Goal: Information Seeking & Learning: Get advice/opinions

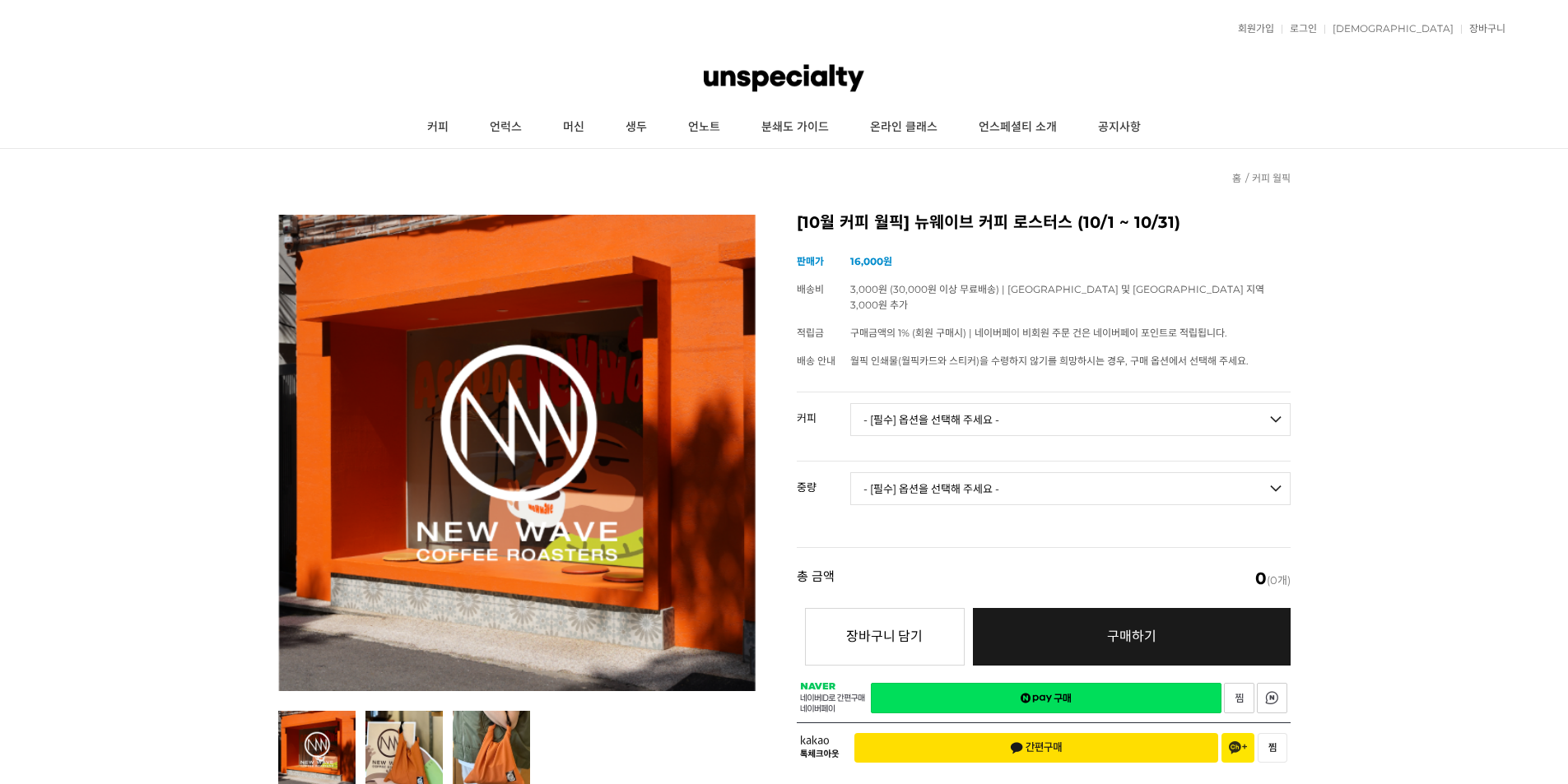
click at [981, 403] on select "- [필수] 옵션을 선택해 주세요 - ------------------- 언스페셜티 분쇄도 가이드 종이 받기 (주문 1건당 최대 1개 제공) …" at bounding box center [1071, 420] width 440 height 33
select select "퍼스트 웨이브 : 서플라이 (하우스 블렌드)"
click at [850, 403] on select "- [필수] 옵션을 선택해 주세요 - ------------------- 언스페셜티 분쇄도 가이드 종이 받기 (주문 1건당 최대 1개 제공) …" at bounding box center [1071, 420] width 440 height 33
click at [1221, 473] on select "- [필수] 옵션을 선택해 주세요 - ------------------- 200g 500g 1kg" at bounding box center [1071, 489] width 440 height 33
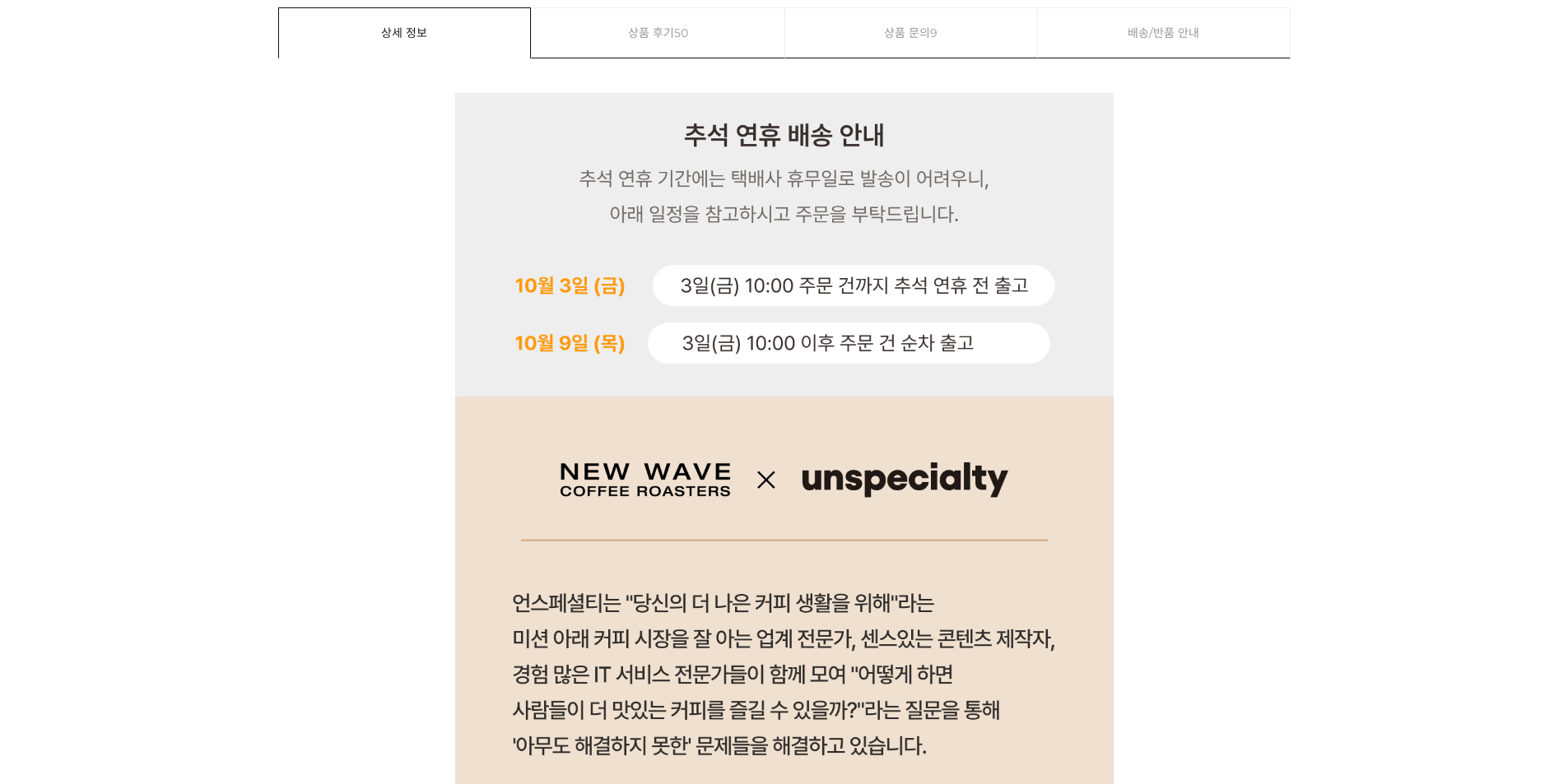
scroll to position [783, 0]
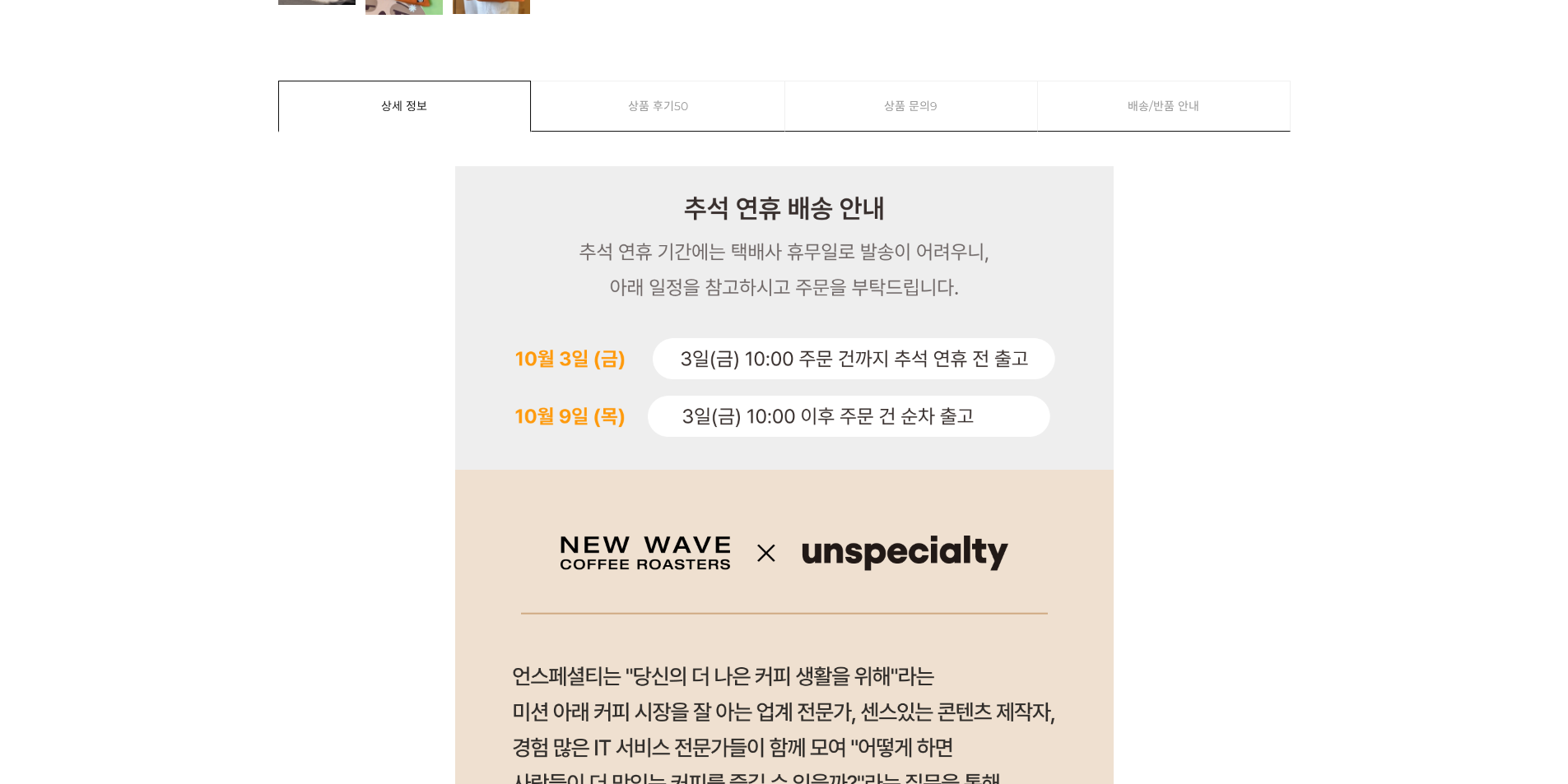
click at [937, 108] on span "9" at bounding box center [934, 106] width 8 height 49
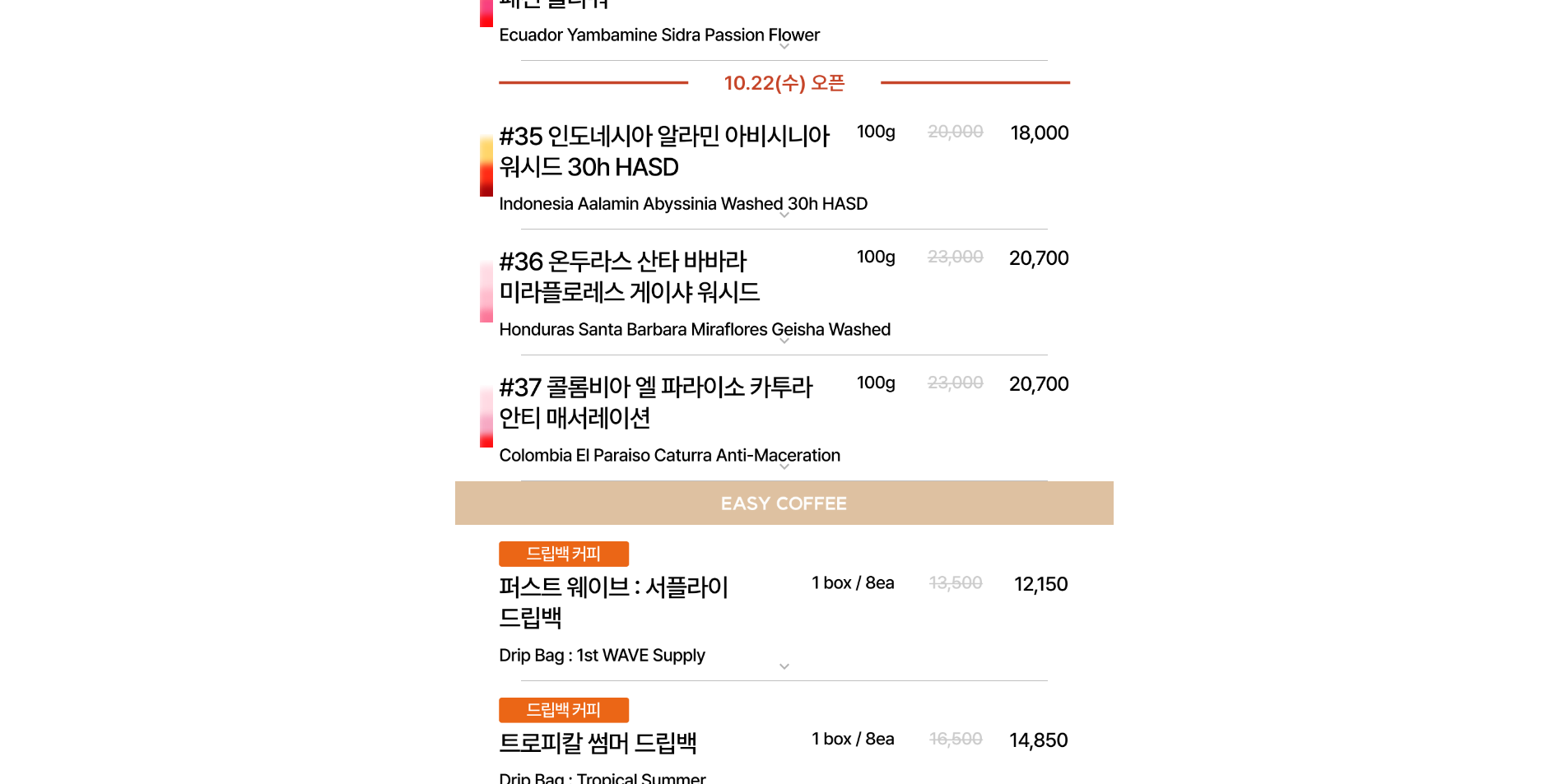
scroll to position [10624, 0]
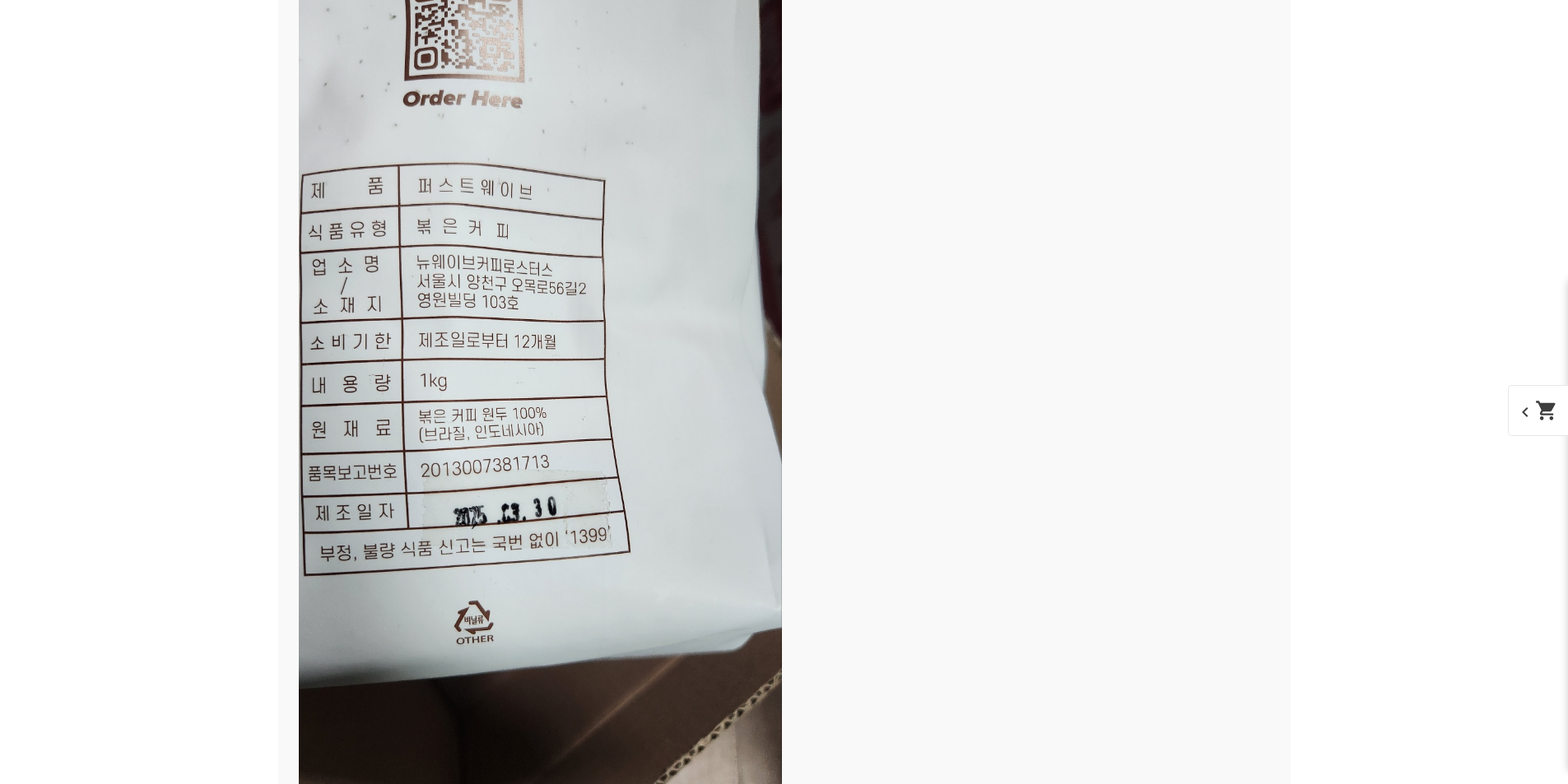
scroll to position [11694, 0]
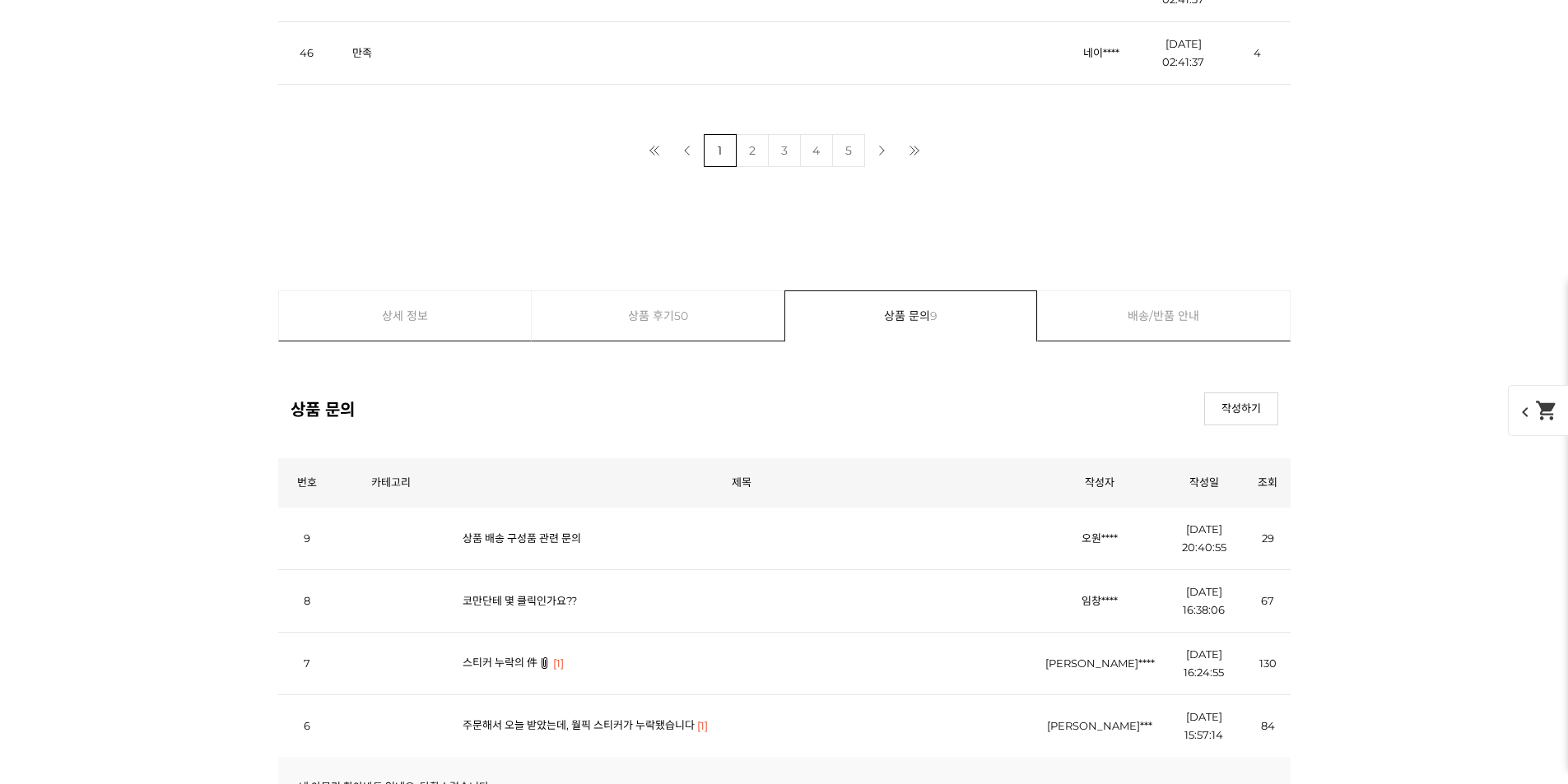
scroll to position [10871, 0]
click at [544, 535] on link "상품 배송 구성품 관련 문의" at bounding box center [521, 542] width 119 height 13
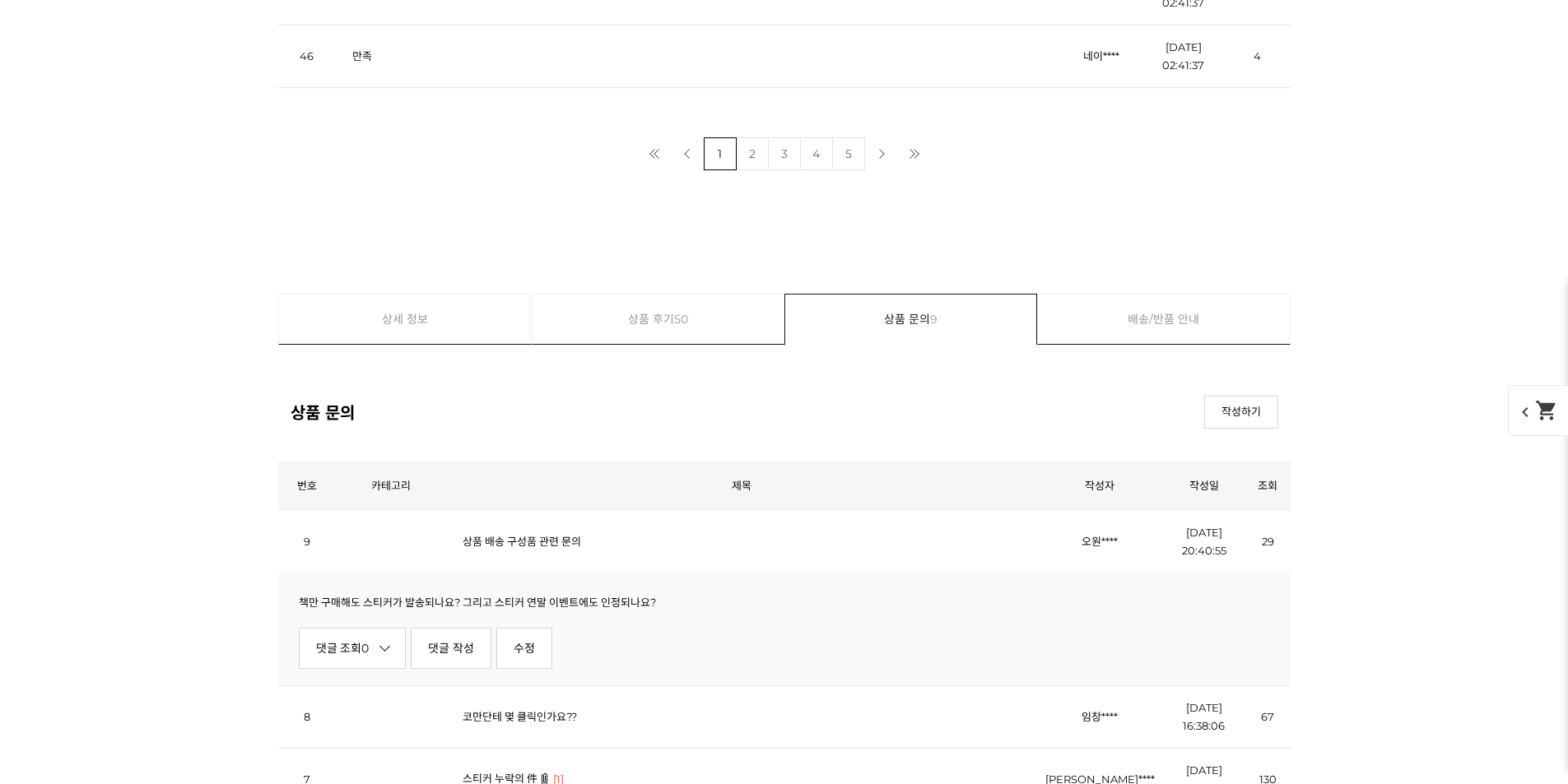
scroll to position [10953, 0]
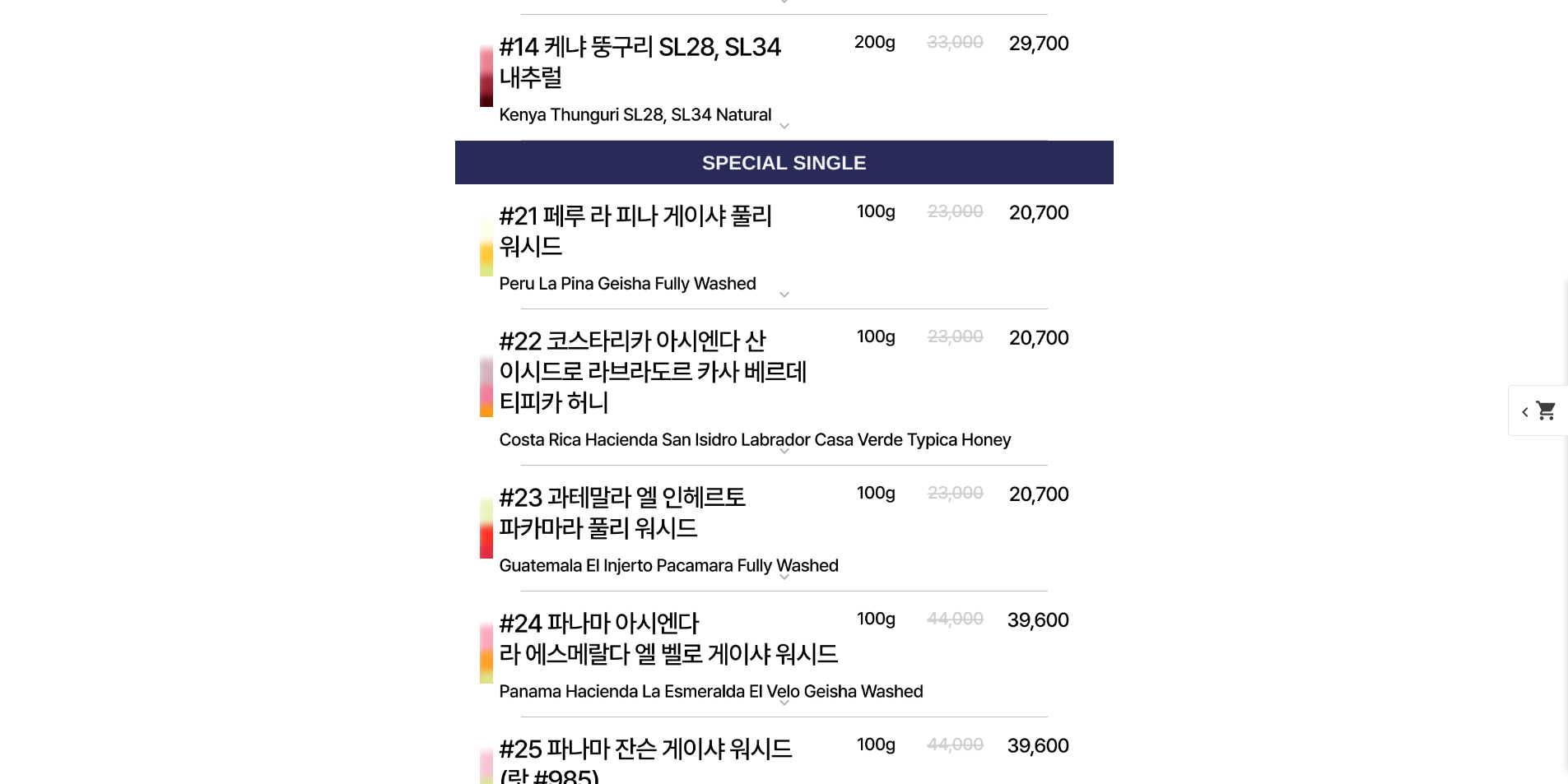
scroll to position [4012, 0]
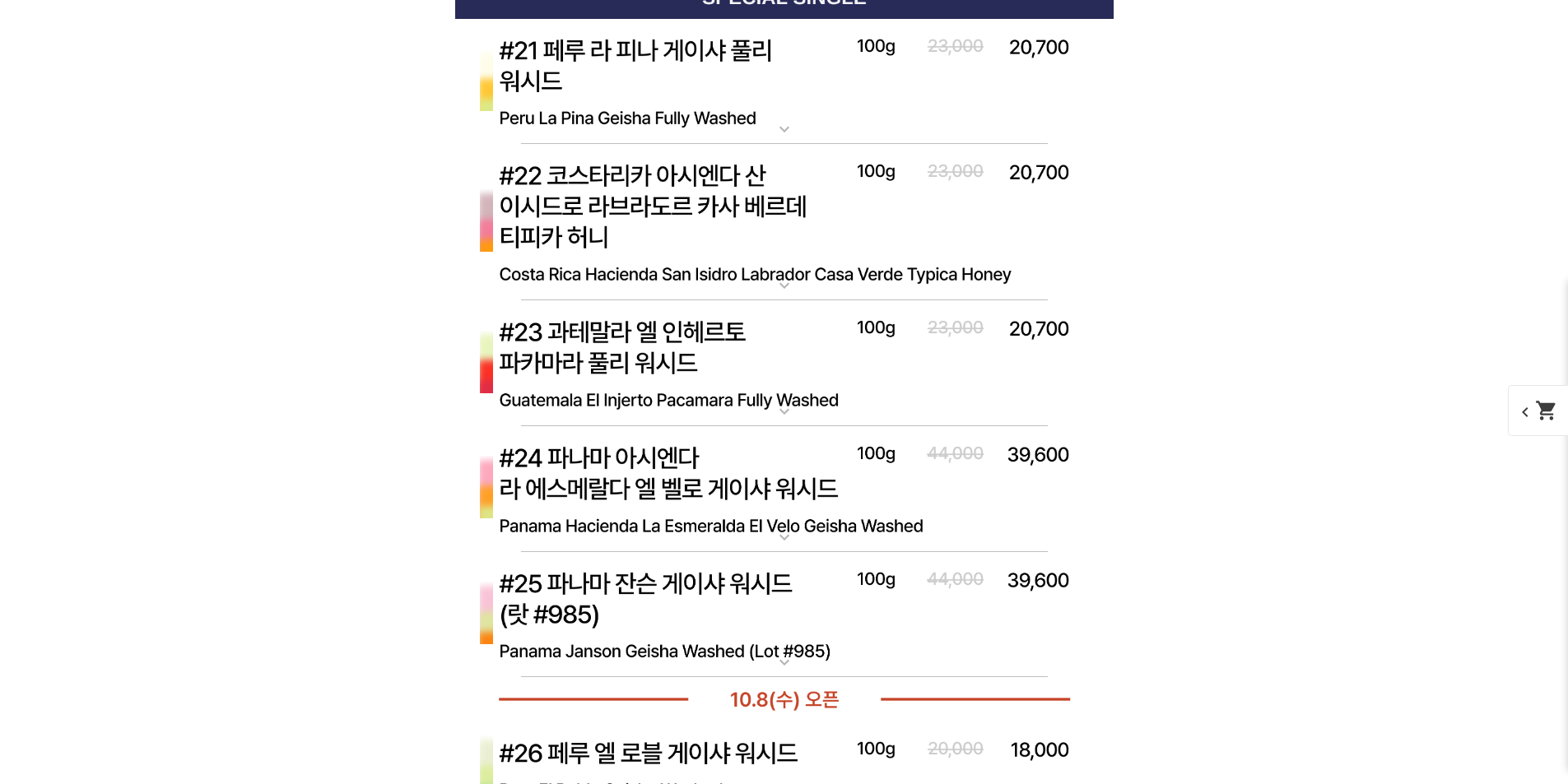
scroll to position [4259, 0]
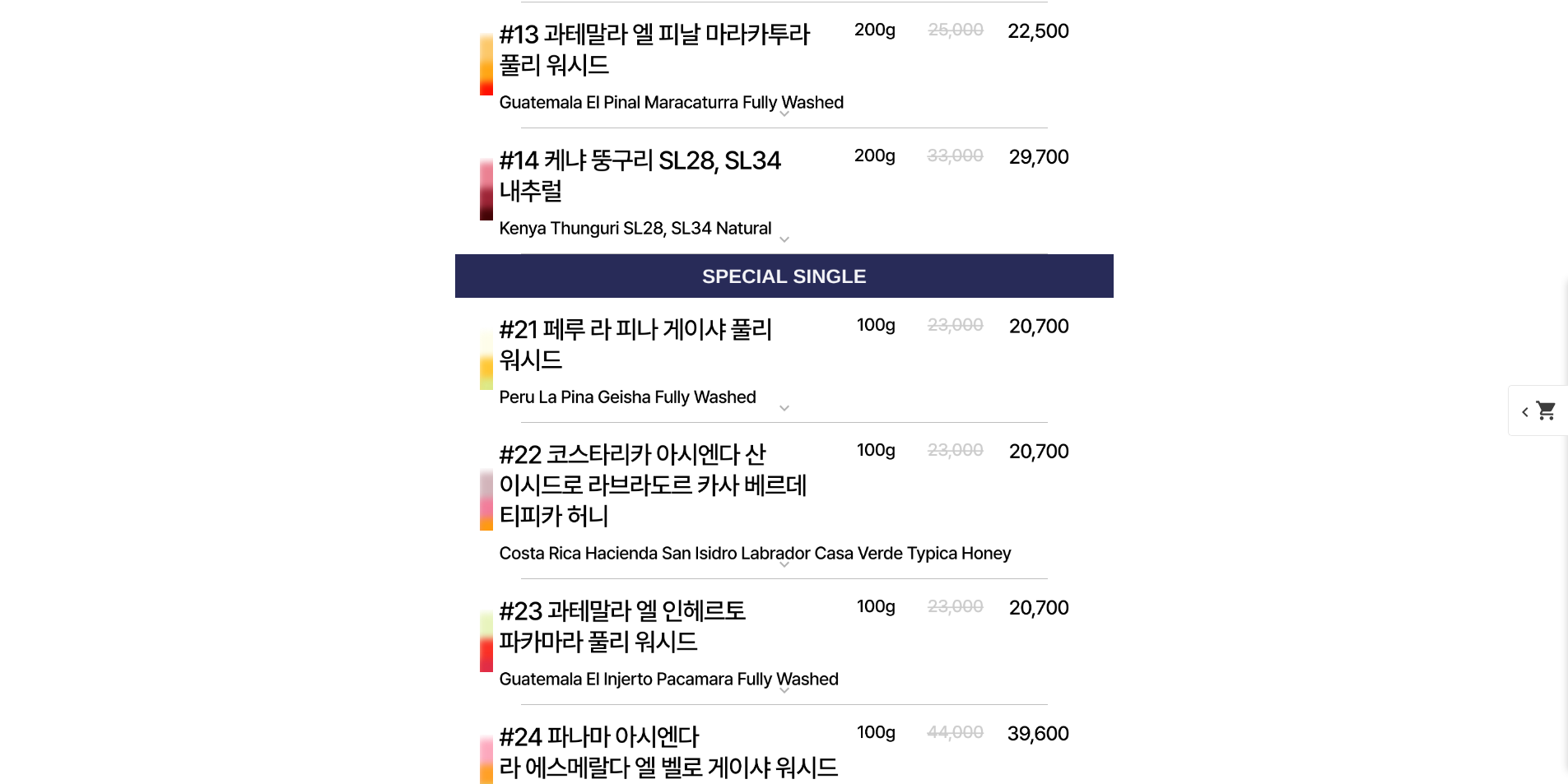
scroll to position [3972, 0]
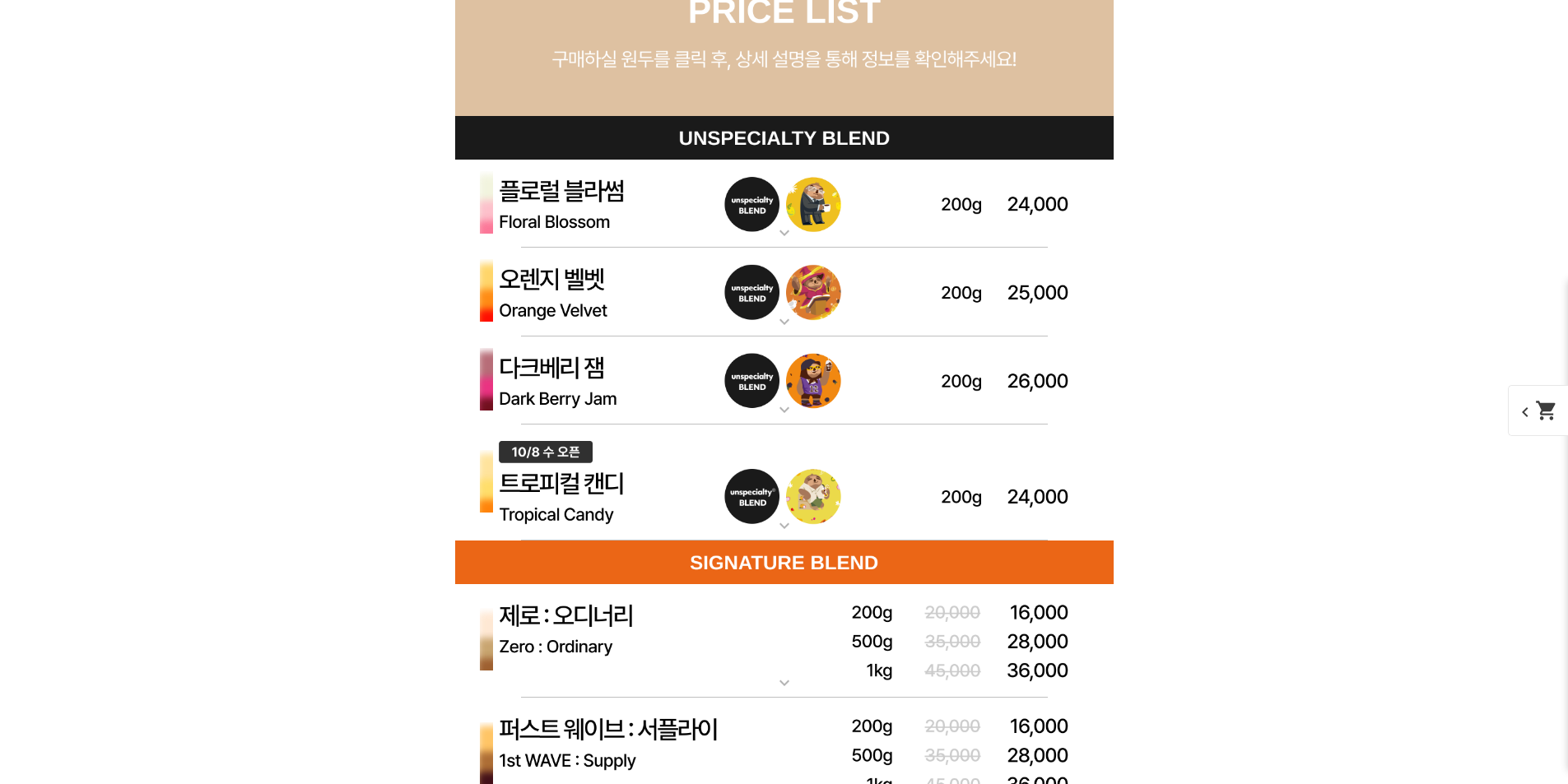
drag, startPoint x: 1383, startPoint y: 519, endPoint x: 1101, endPoint y: 257, distance: 384.9
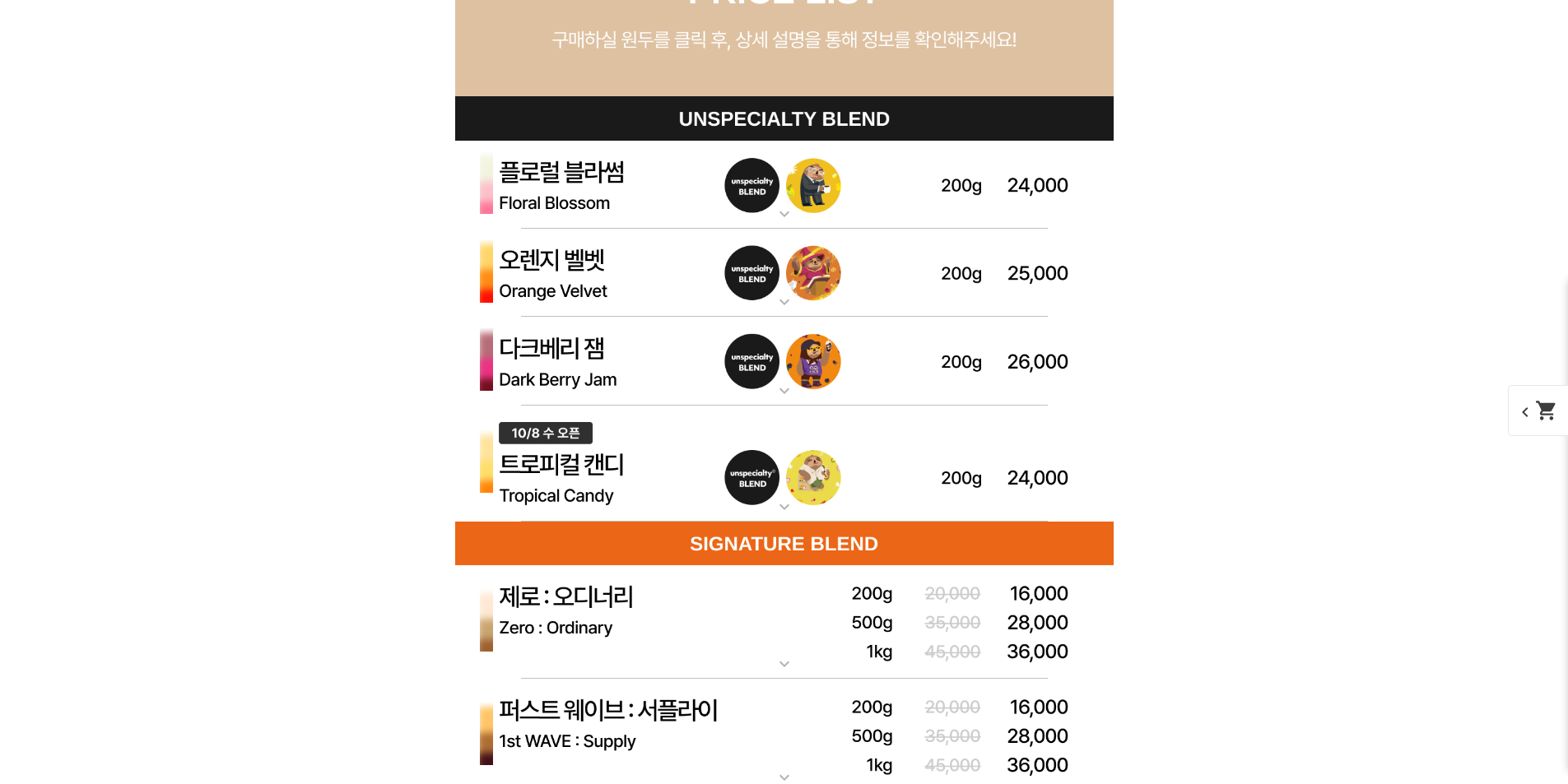
scroll to position [4695, 0]
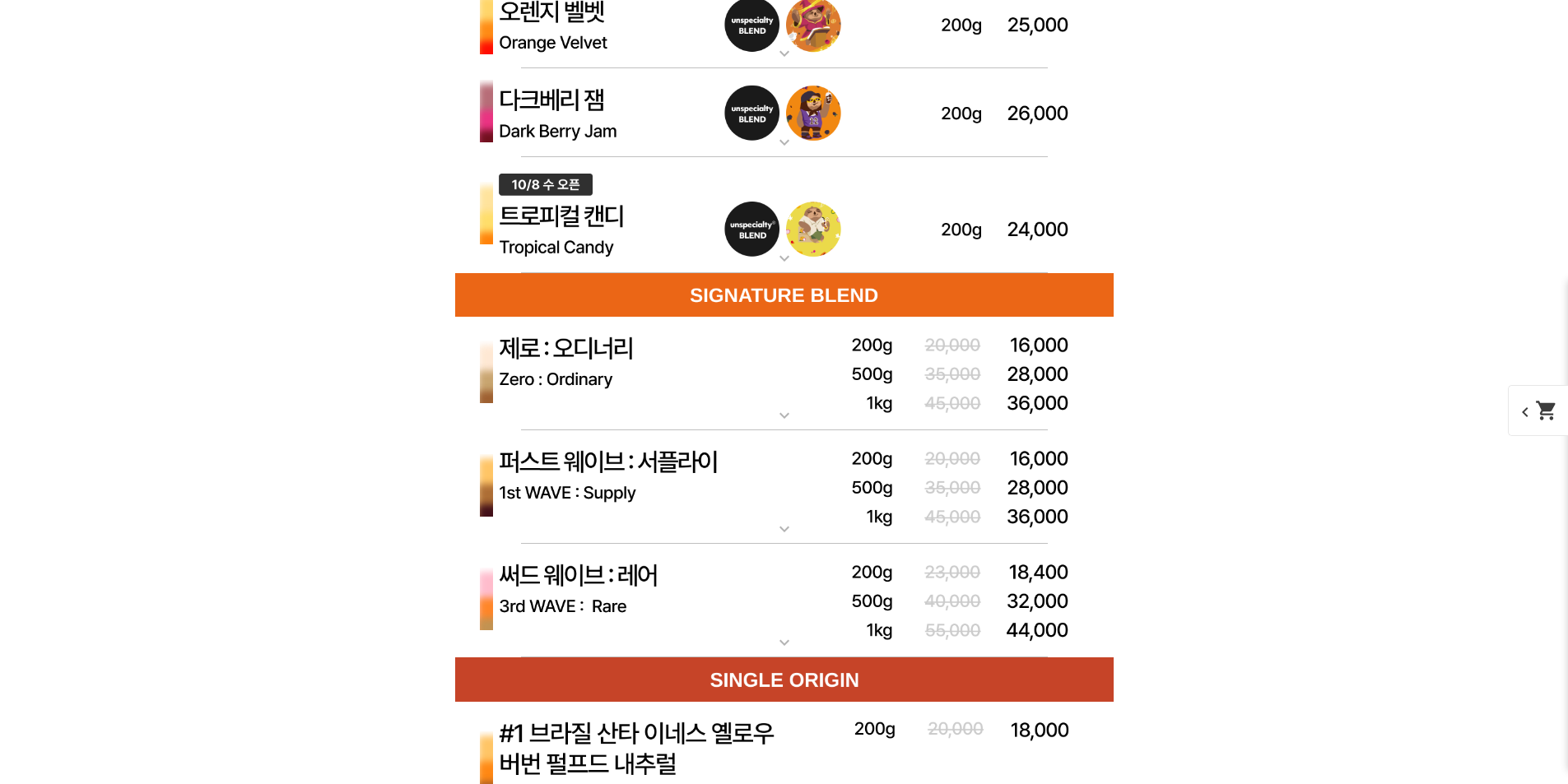
click at [625, 463] on img at bounding box center [784, 487] width 659 height 115
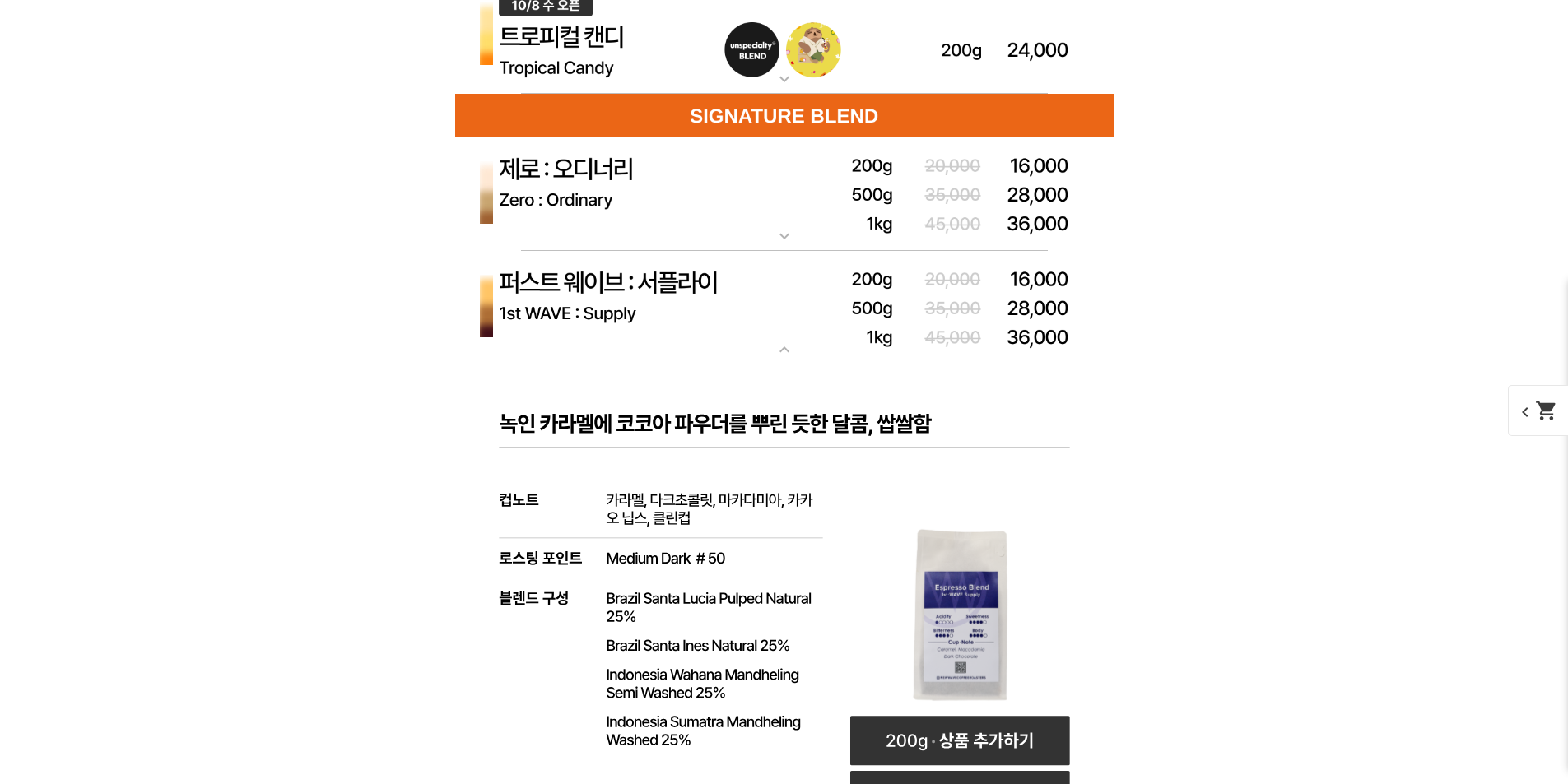
scroll to position [5106, 0]
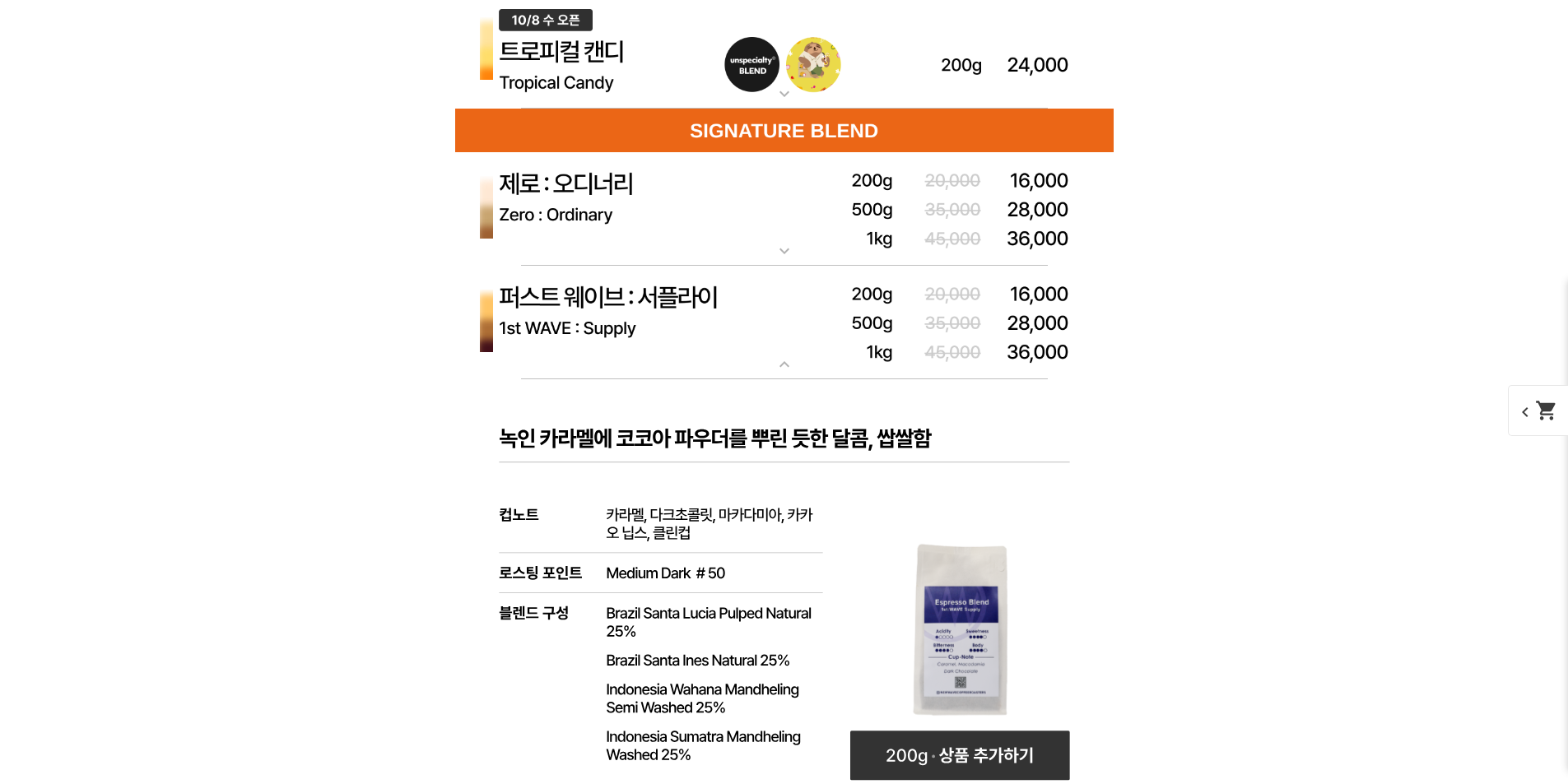
click at [628, 203] on img at bounding box center [784, 209] width 659 height 115
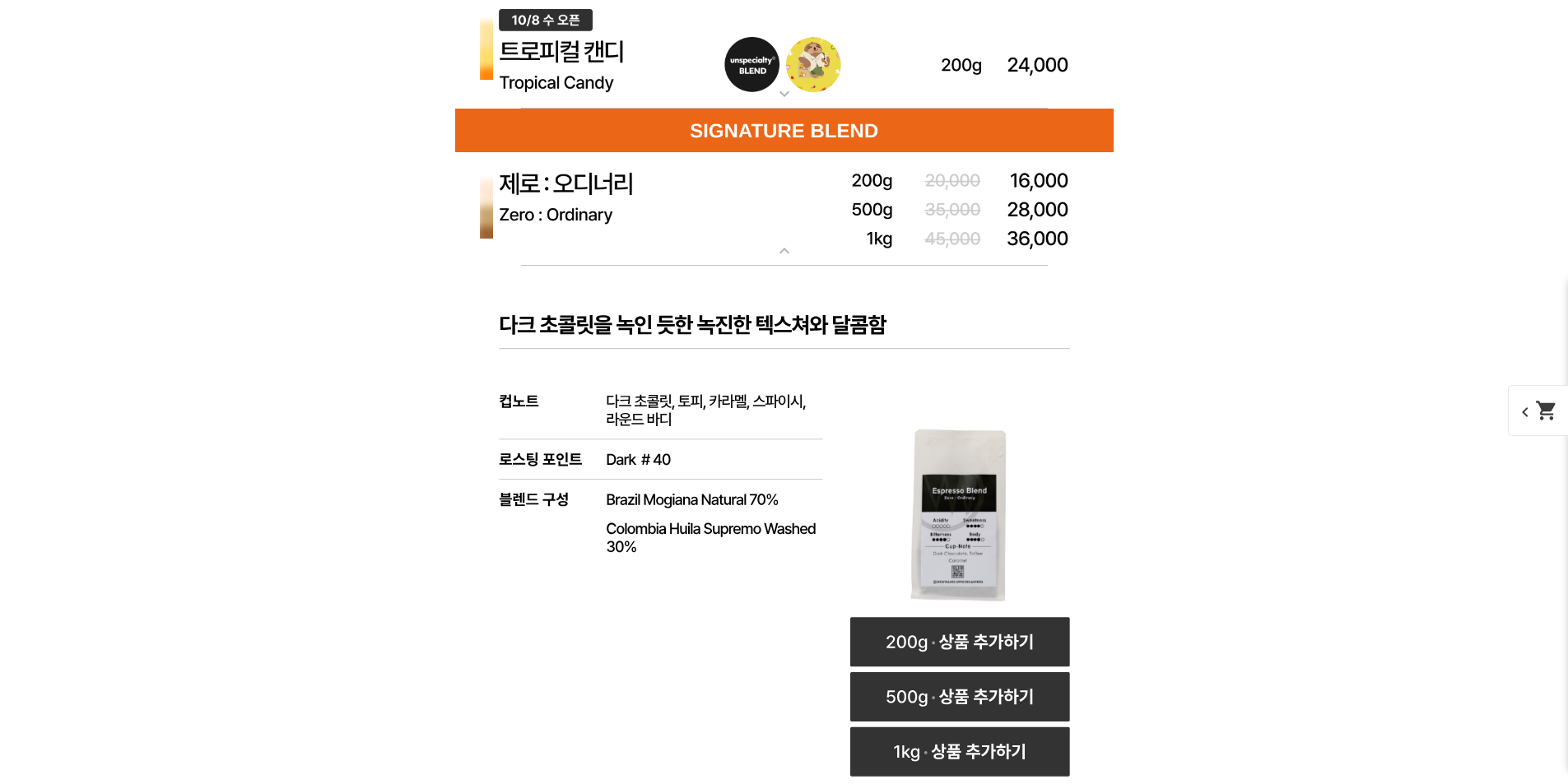
click at [628, 203] on img at bounding box center [784, 209] width 659 height 115
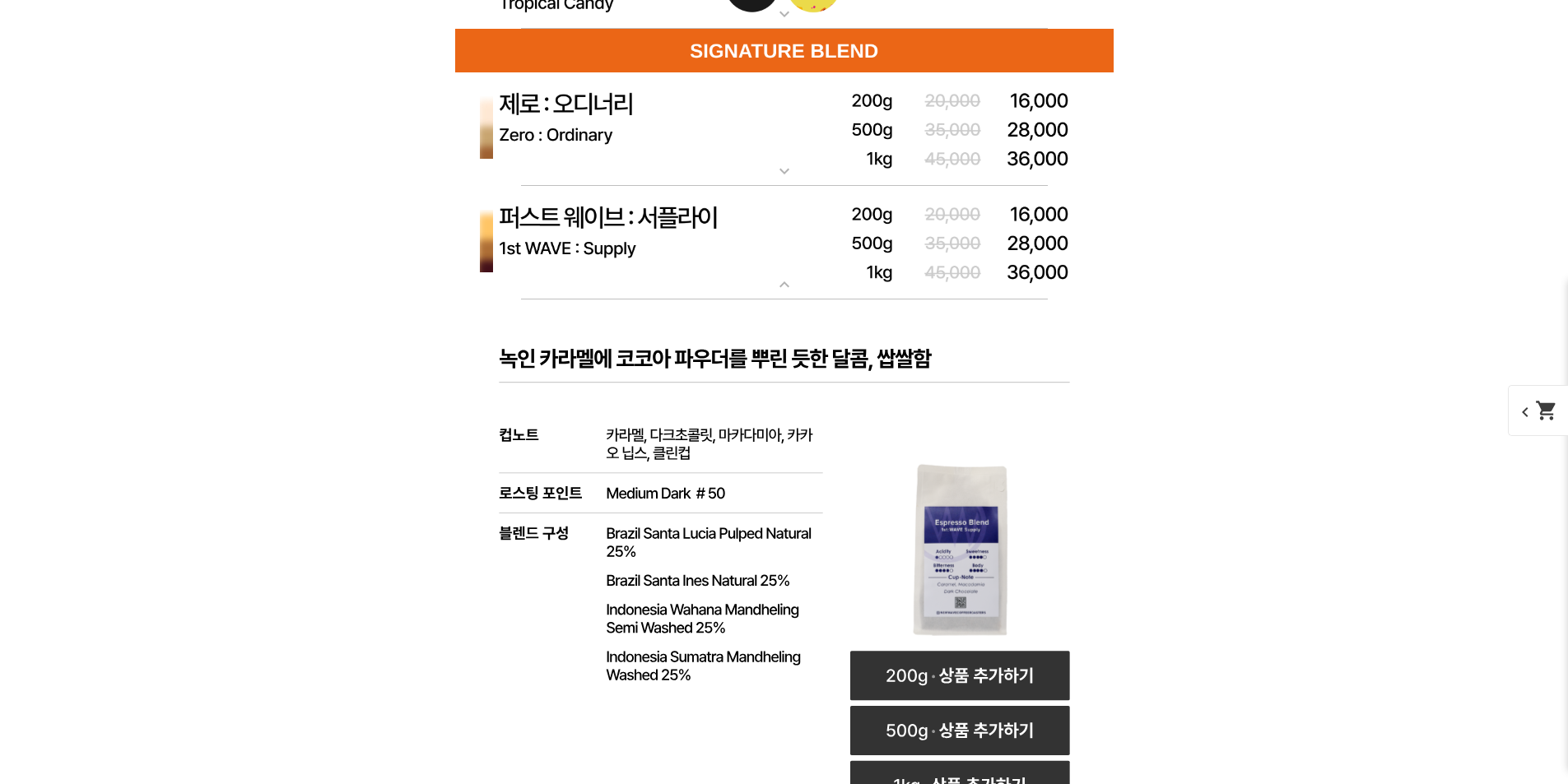
scroll to position [5189, 0]
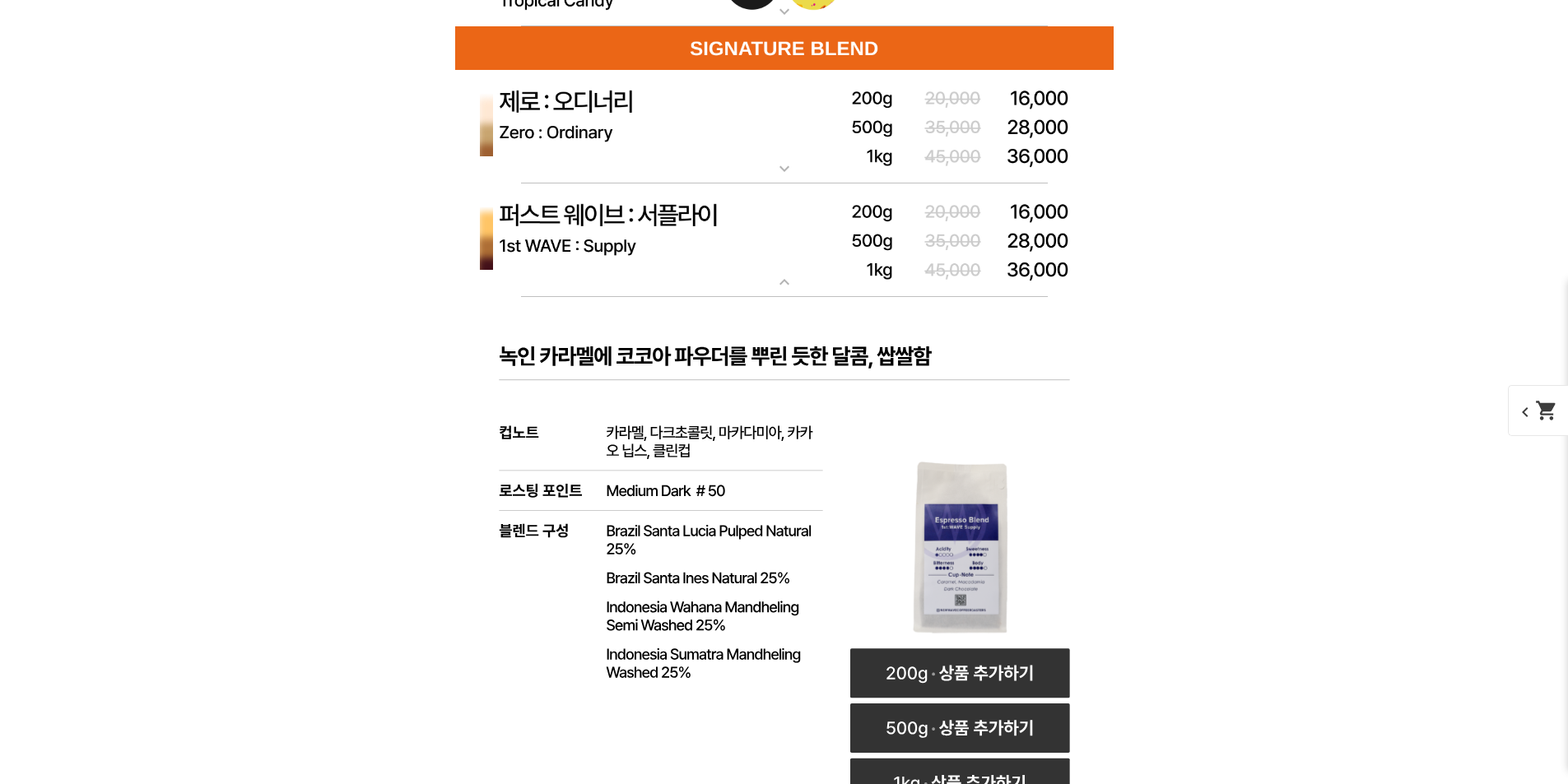
click at [655, 254] on img at bounding box center [784, 240] width 659 height 115
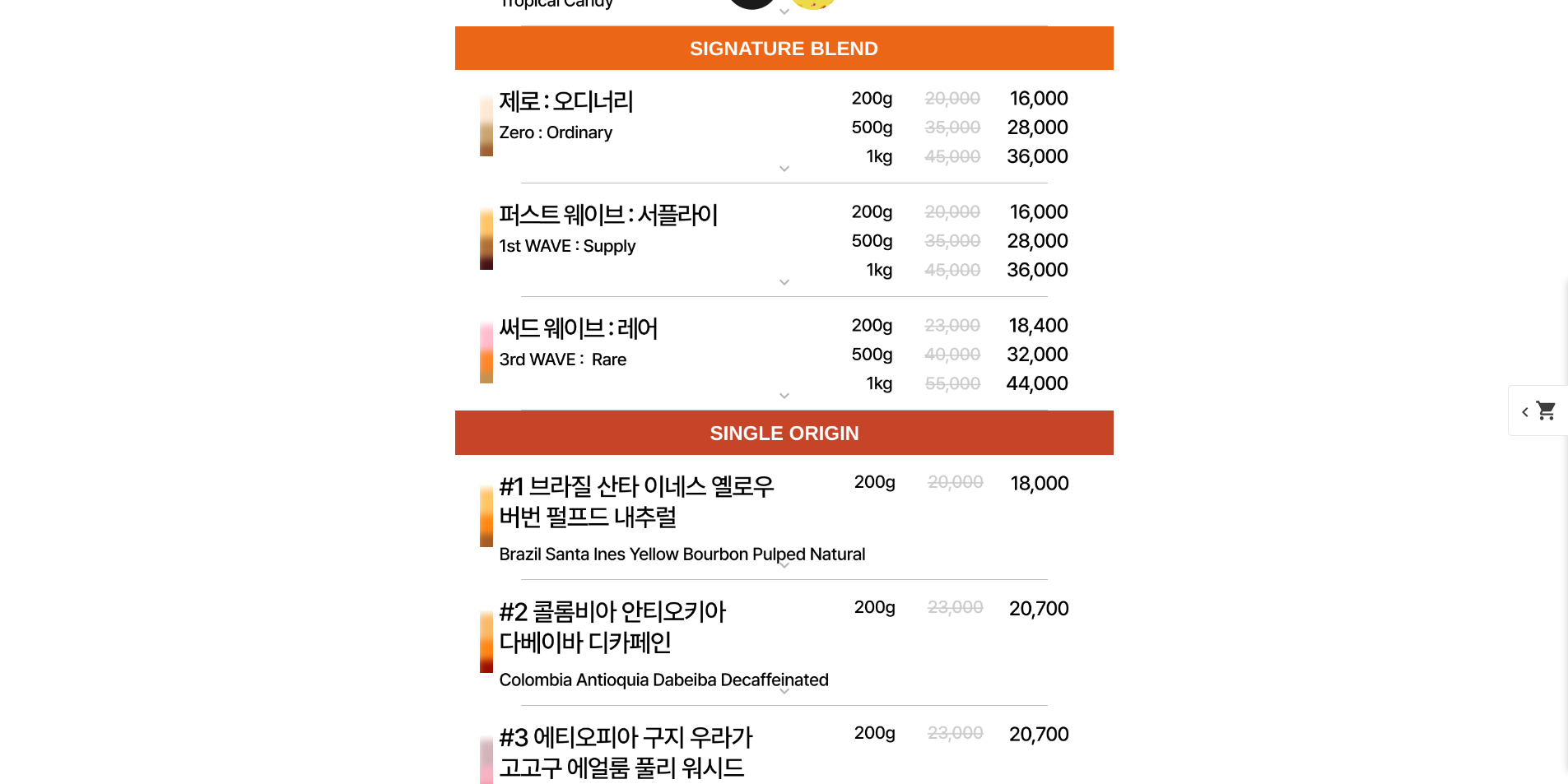
click at [656, 352] on img at bounding box center [784, 354] width 659 height 115
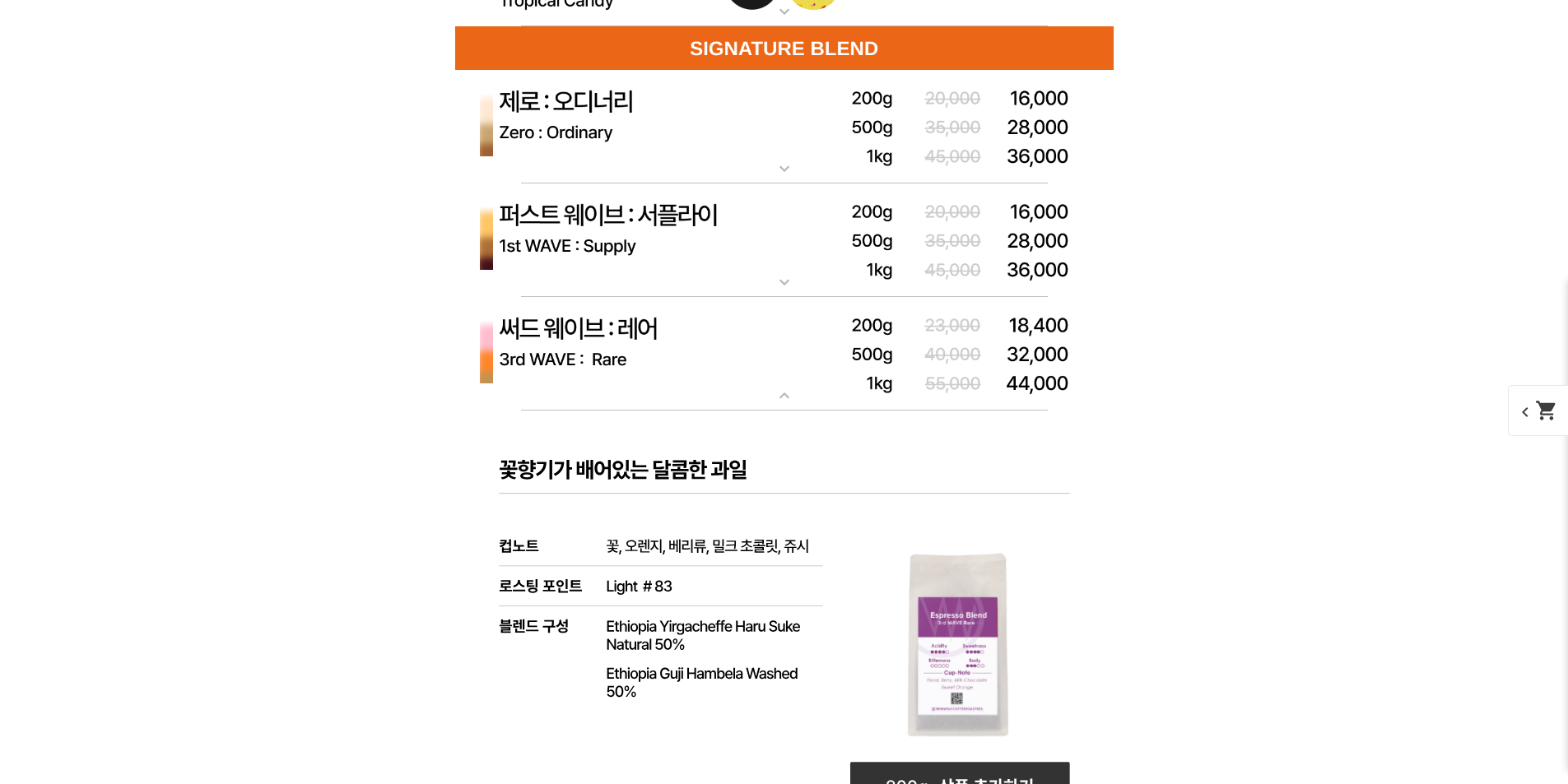
click at [656, 352] on img at bounding box center [784, 354] width 659 height 115
